Goal: Transaction & Acquisition: Purchase product/service

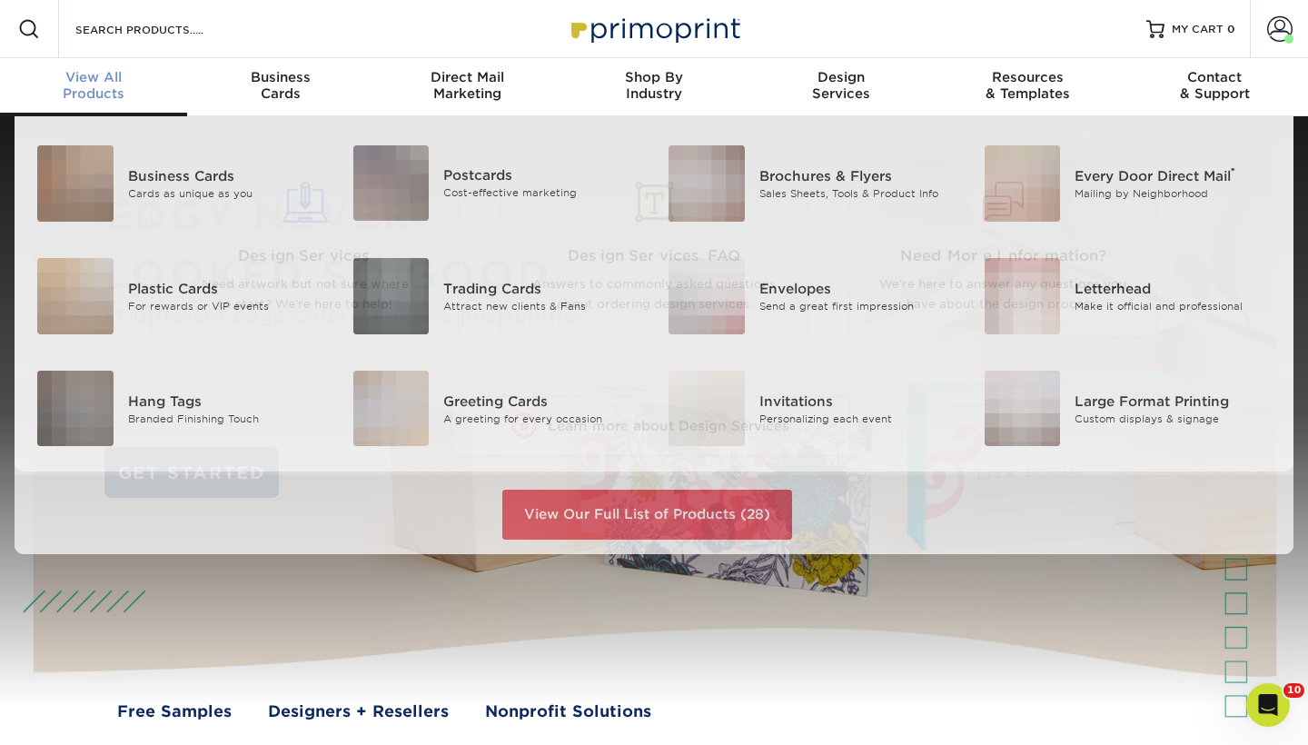
click at [85, 84] on span "View All" at bounding box center [93, 77] width 187 height 16
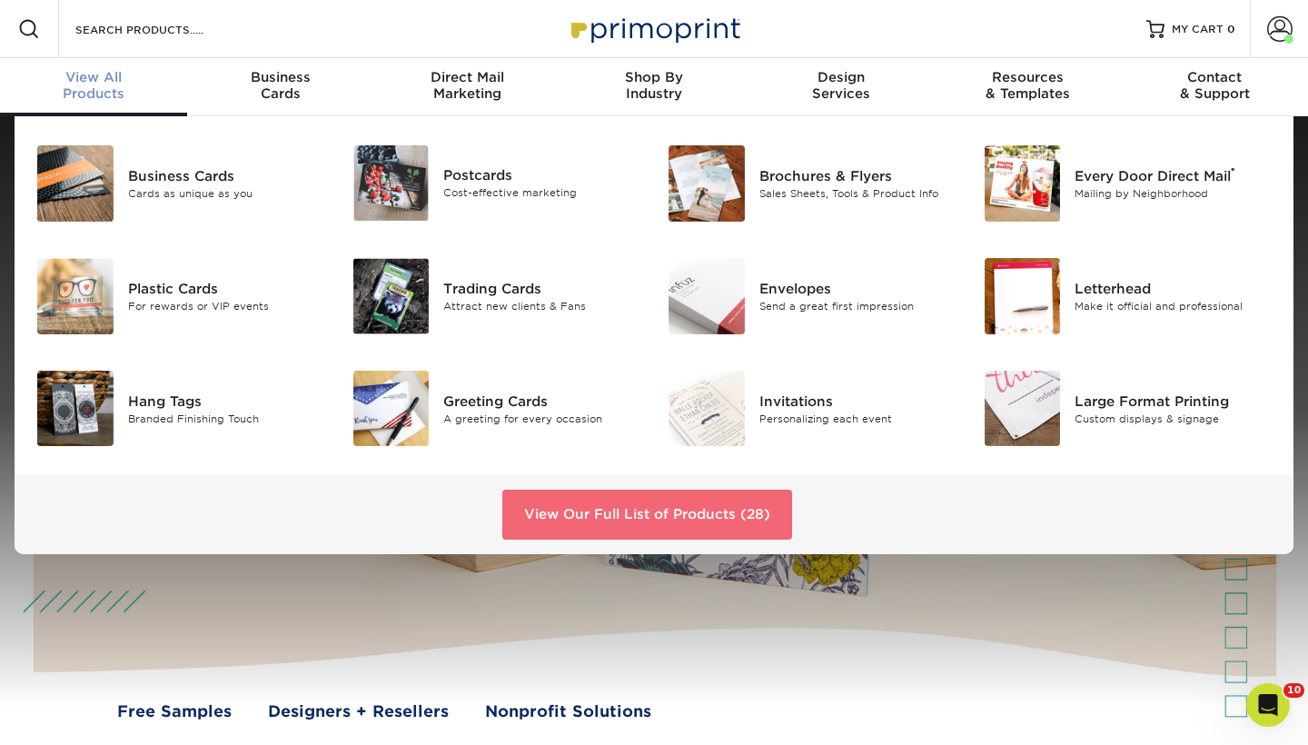
click at [636, 513] on link "View Our Full List of Products (28)" at bounding box center [647, 513] width 290 height 49
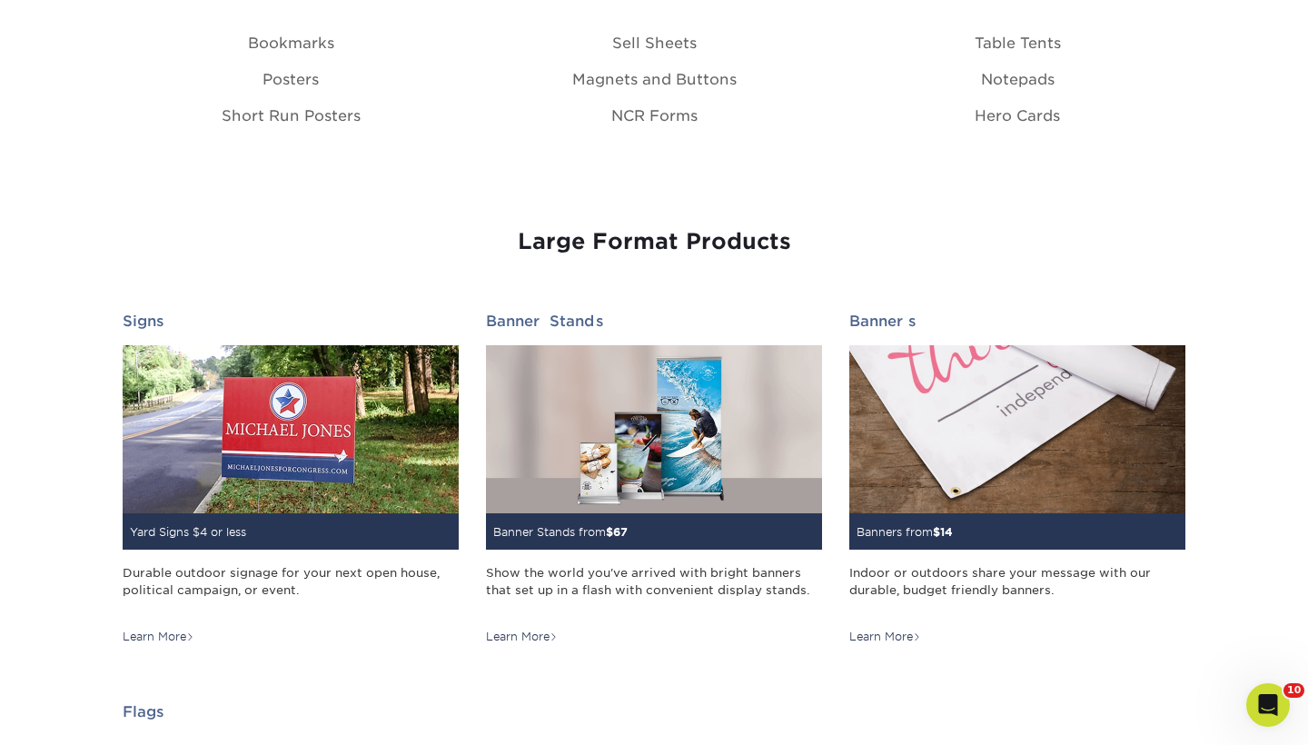
scroll to position [2317, 0]
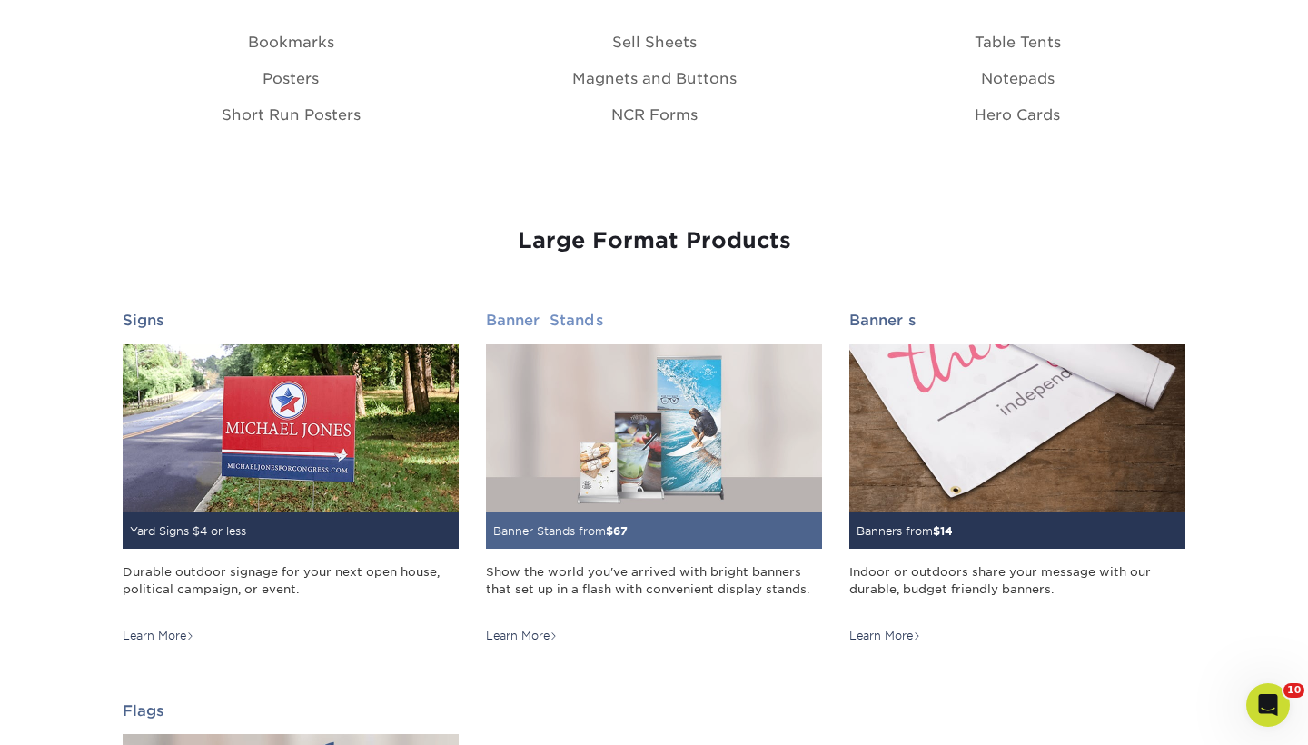
click at [641, 480] on img at bounding box center [654, 428] width 336 height 168
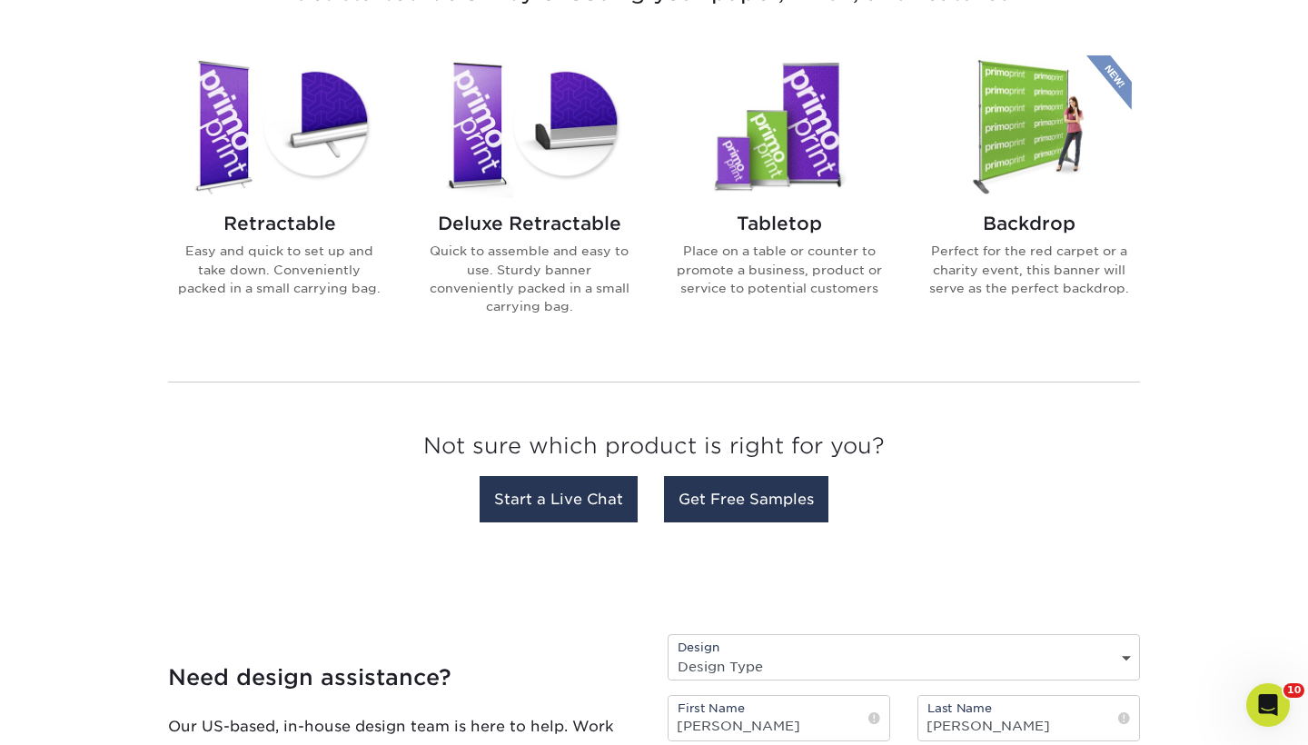
scroll to position [746, 0]
drag, startPoint x: 811, startPoint y: 132, endPoint x: 773, endPoint y: 358, distance: 229.3
click at [526, 222] on h2 "Deluxe Retractable" at bounding box center [529, 223] width 206 height 22
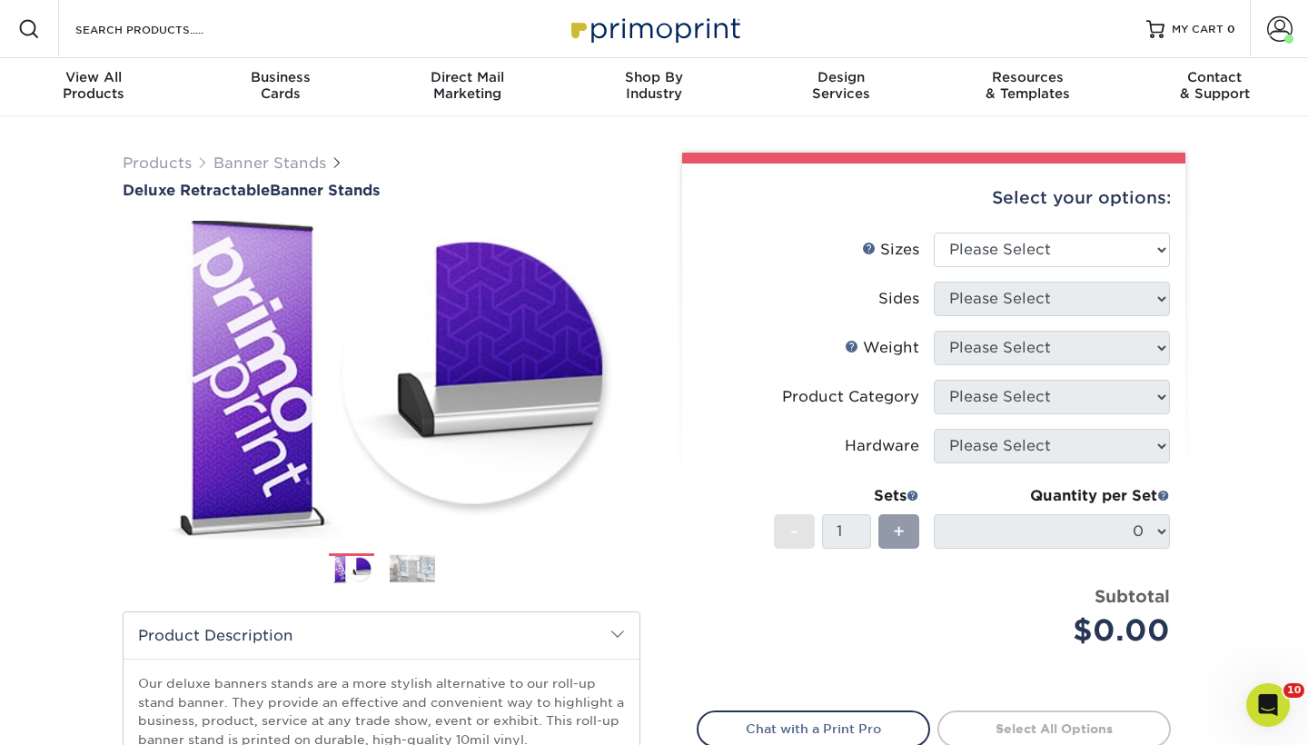
click at [80, 645] on div "Products Banner Stands Deluxe Retractable Banner Stands Previous Next" at bounding box center [654, 601] width 1308 height 970
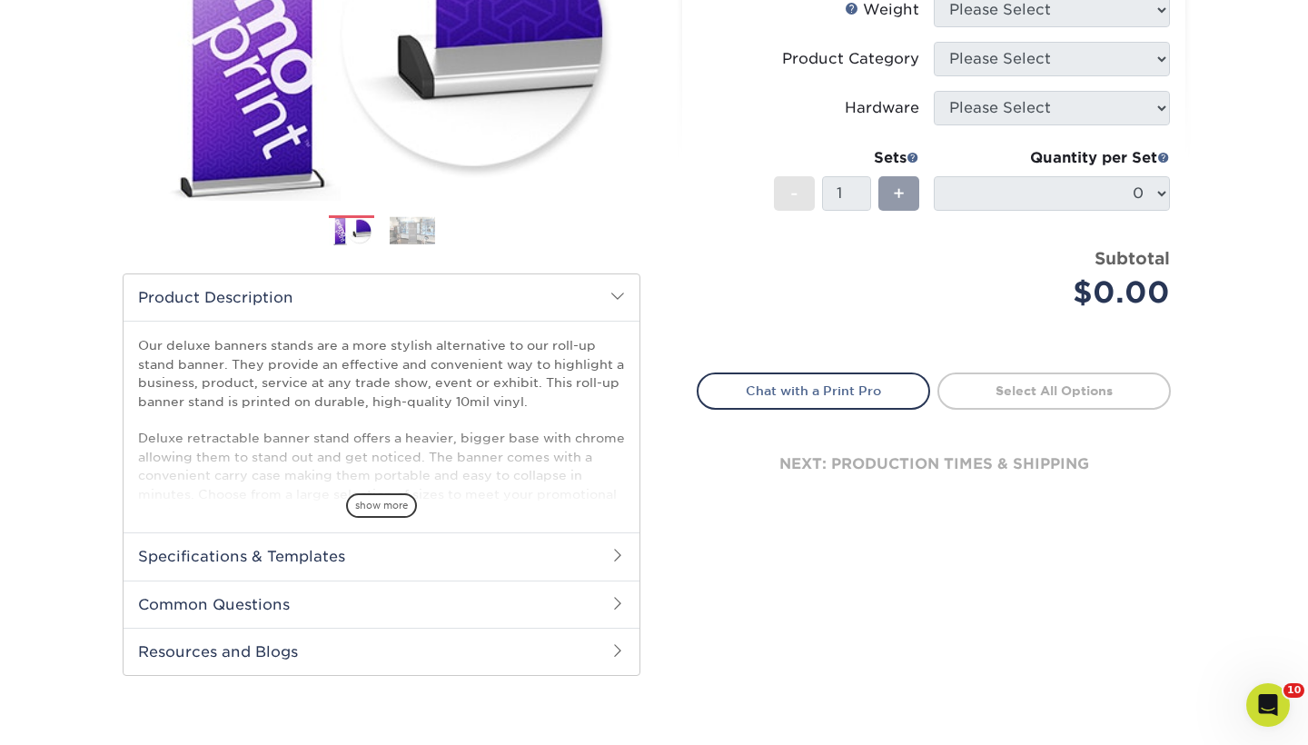
scroll to position [341, 0]
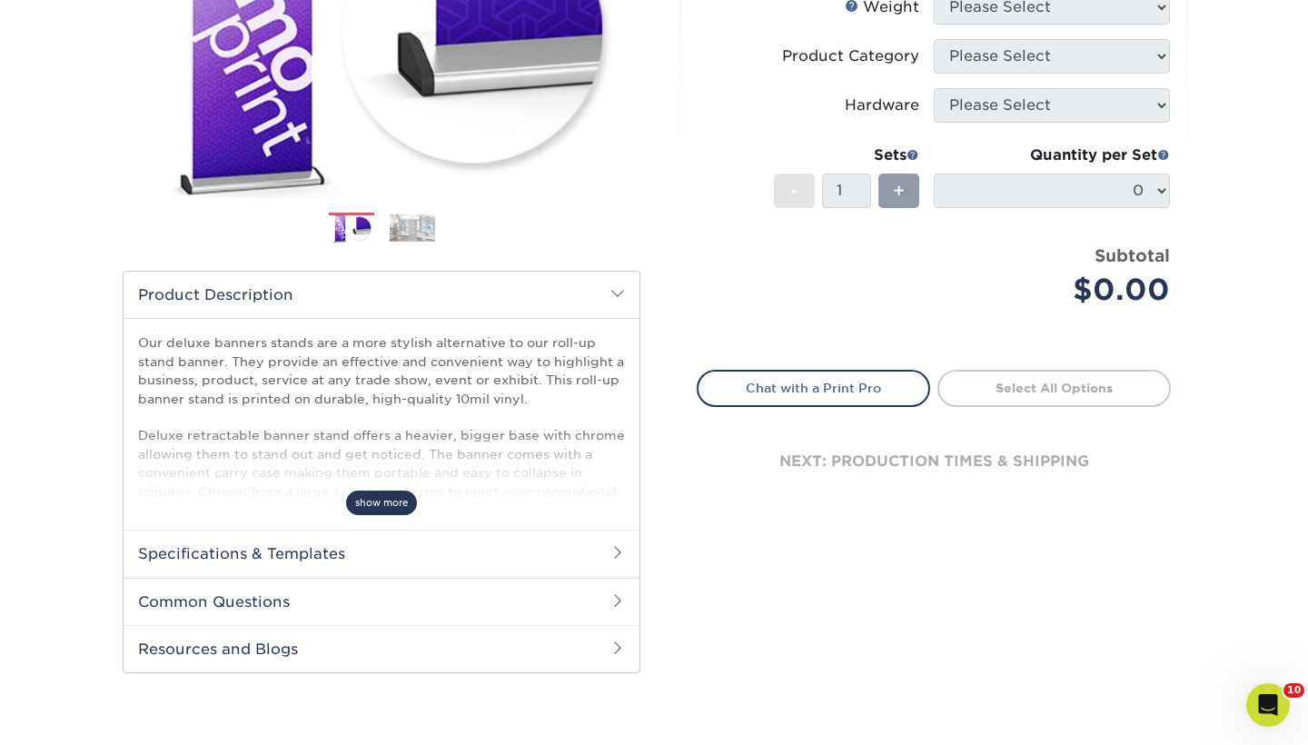
click at [369, 495] on span "show more" at bounding box center [381, 502] width 71 height 25
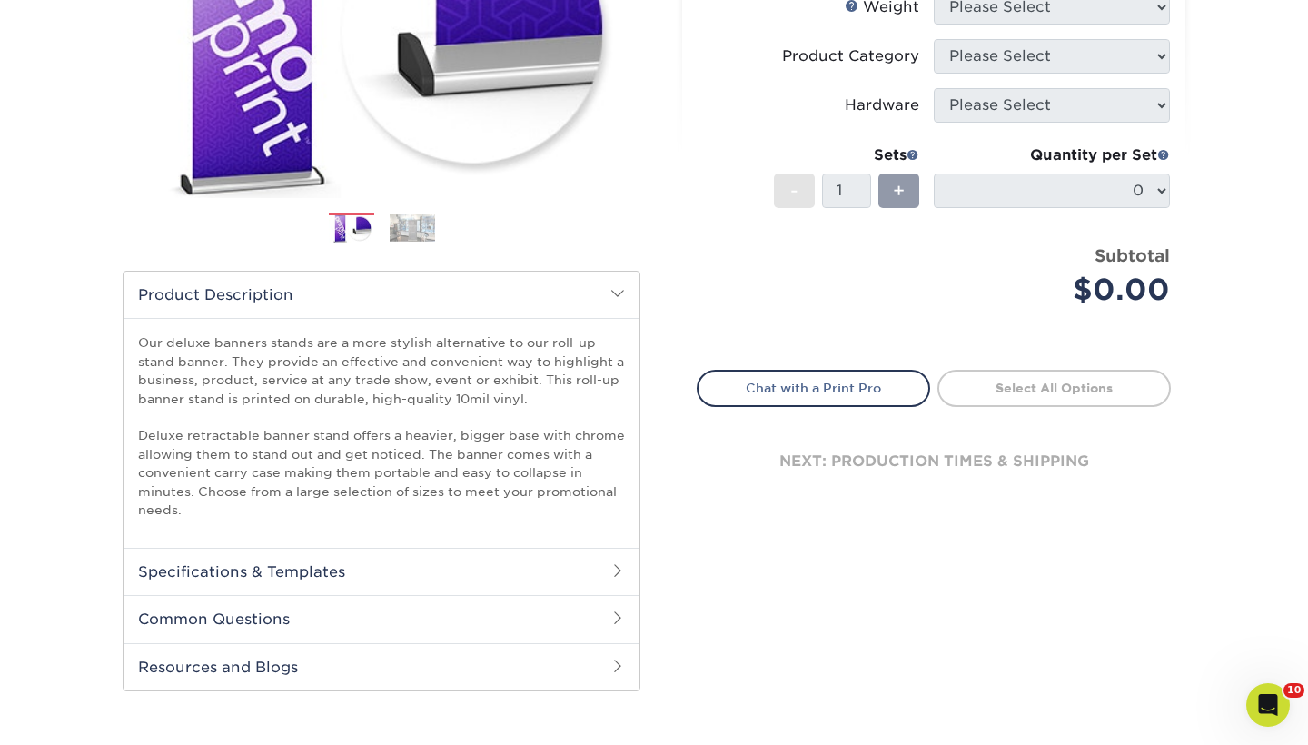
click at [369, 608] on h2 "Common Questions" at bounding box center [382, 618] width 516 height 47
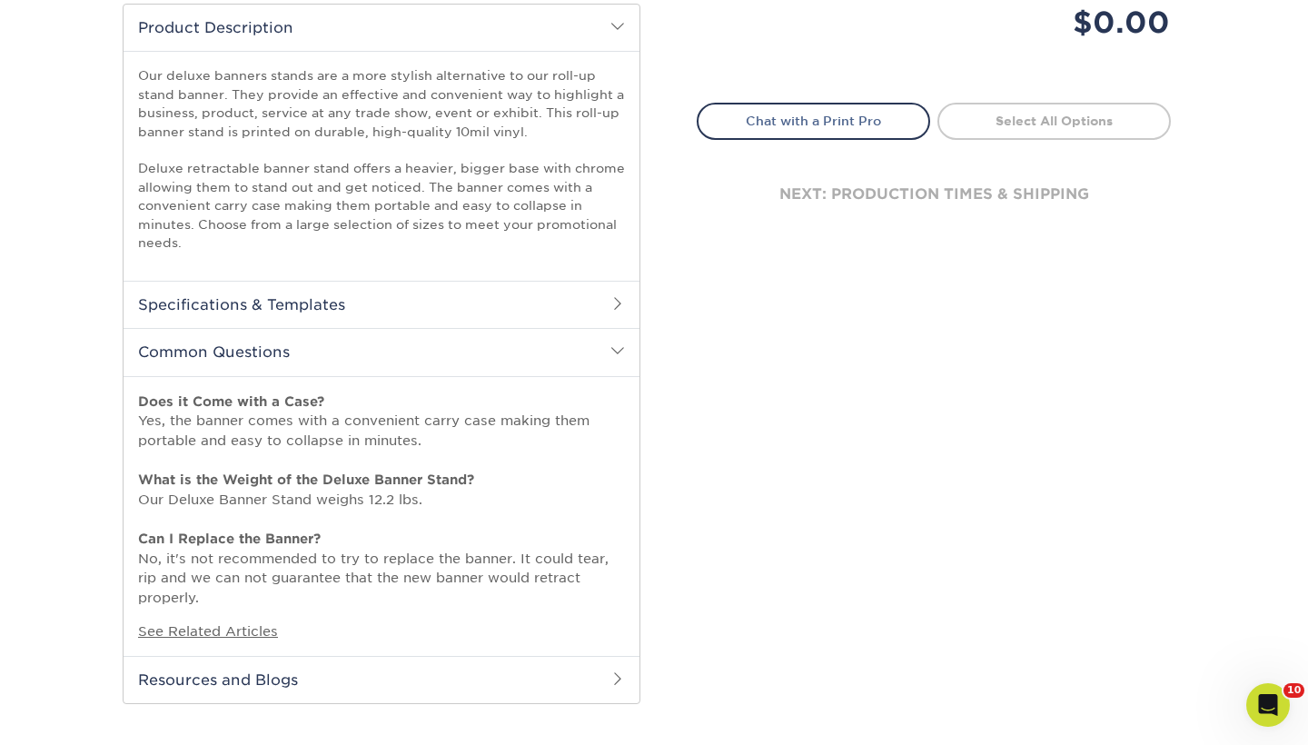
scroll to position [612, 0]
